Goal: Check status: Check status

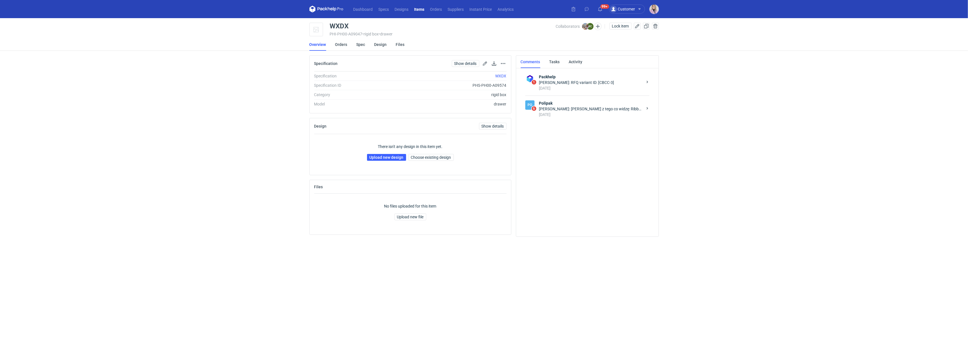
click at [583, 108] on div "[PERSON_NAME]: [PERSON_NAME] z tego co widzę: Ribbon colour - pantone 230c. Czy…" at bounding box center [591, 109] width 104 height 6
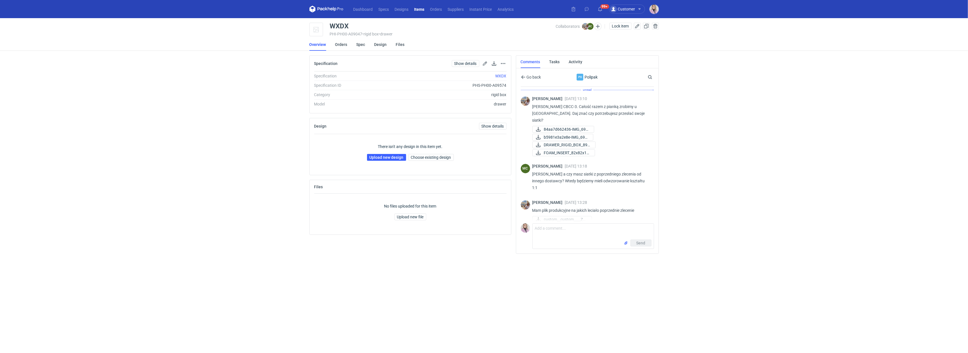
scroll to position [105, 0]
click at [582, 223] on span "84aa7d662436-img-698..." at bounding box center [566, 226] width 44 height 6
click at [564, 231] on span "b5981e3a2e8e-img-698..." at bounding box center [565, 234] width 43 height 6
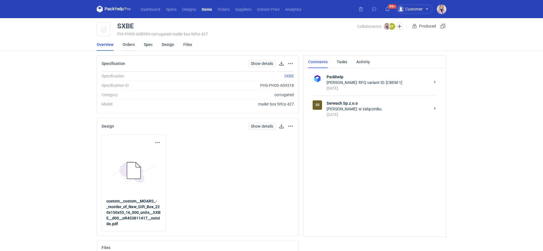
click at [128, 43] on link "Orders" at bounding box center [129, 44] width 12 height 12
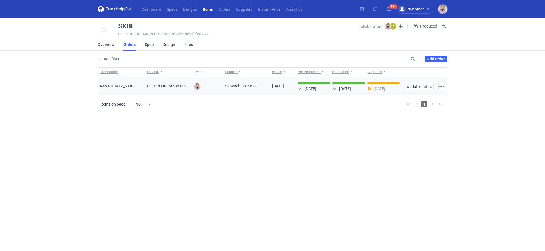
click at [120, 85] on strong "R453811417_SXBE" at bounding box center [117, 86] width 35 height 5
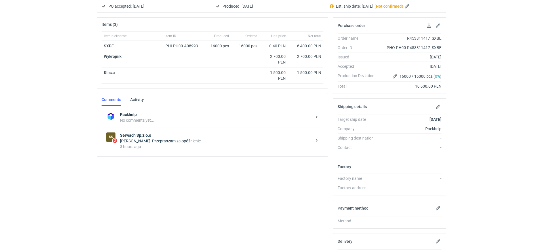
scroll to position [96, 0]
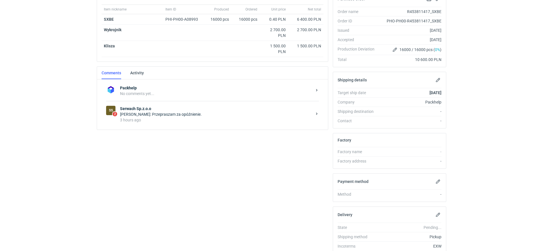
click at [178, 121] on div "3 hours ago" at bounding box center [216, 120] width 192 height 6
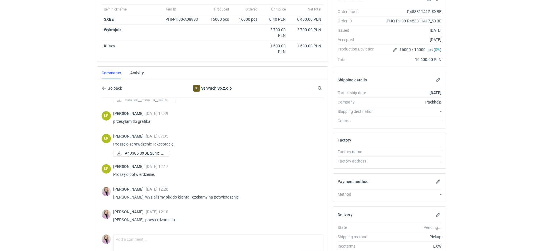
scroll to position [135, 0]
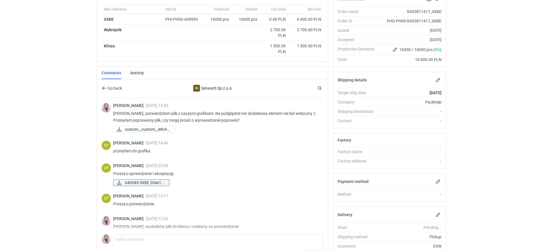
click at [147, 182] on span "A43385 SXBE 204x14..." at bounding box center [145, 183] width 40 height 6
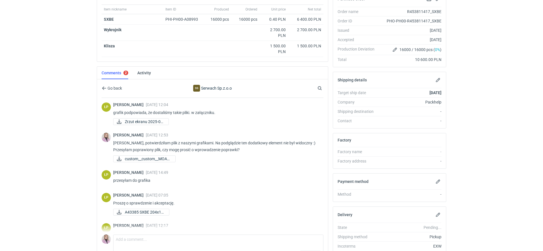
scroll to position [105, 0]
click at [154, 159] on span "custom__custom__MOAR..." at bounding box center [148, 160] width 46 height 6
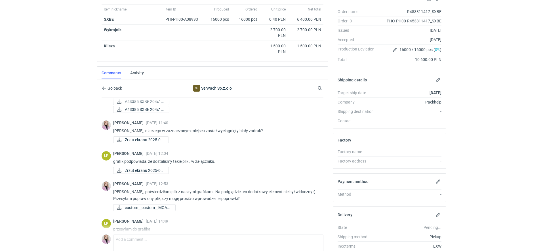
scroll to position [56, 0]
click at [150, 169] on span "Zrzut ekranu 2025-09..." at bounding box center [144, 171] width 39 height 6
